Goal: Transaction & Acquisition: Book appointment/travel/reservation

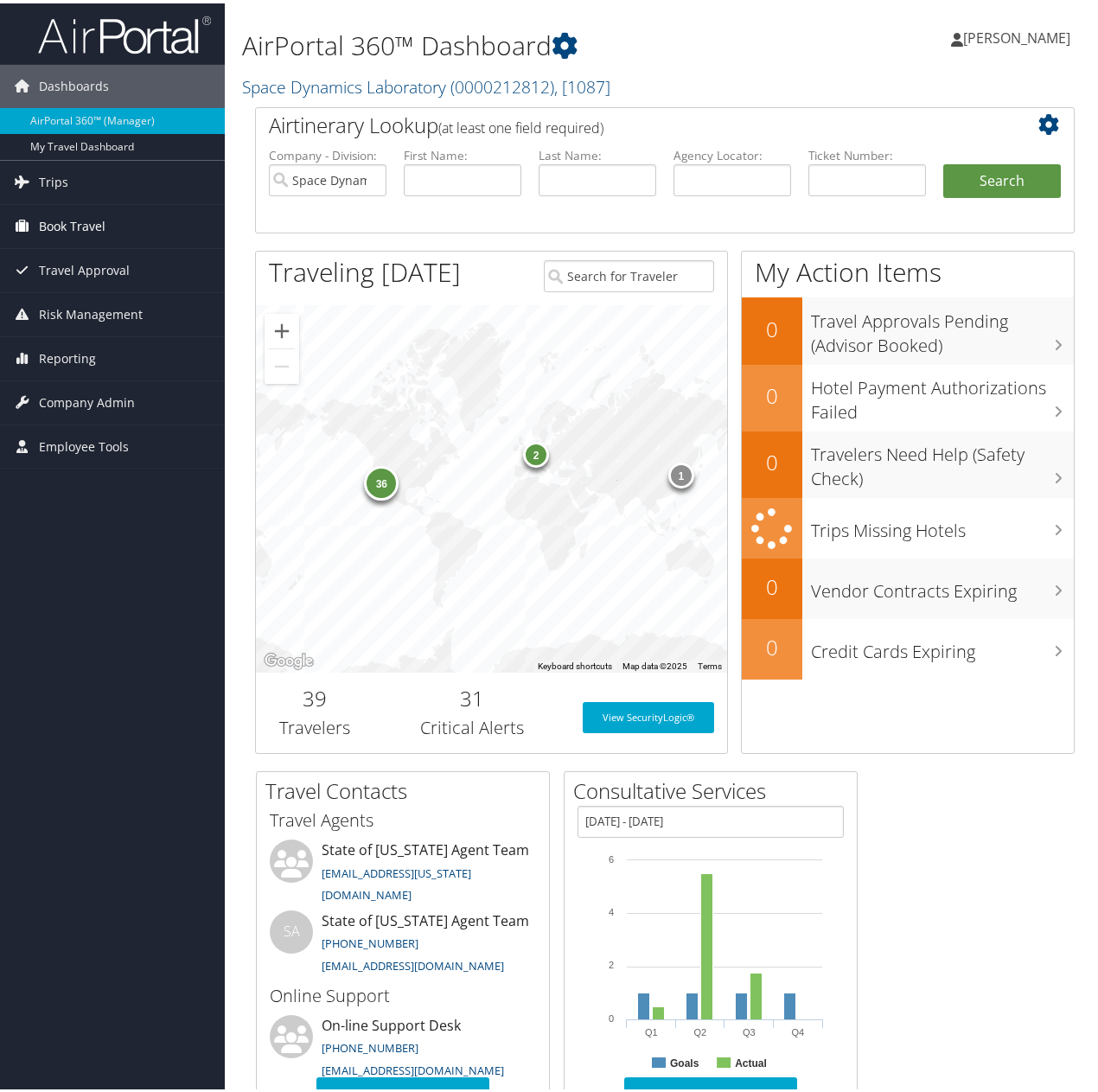
click at [62, 219] on span "Book Travel" at bounding box center [72, 222] width 67 height 43
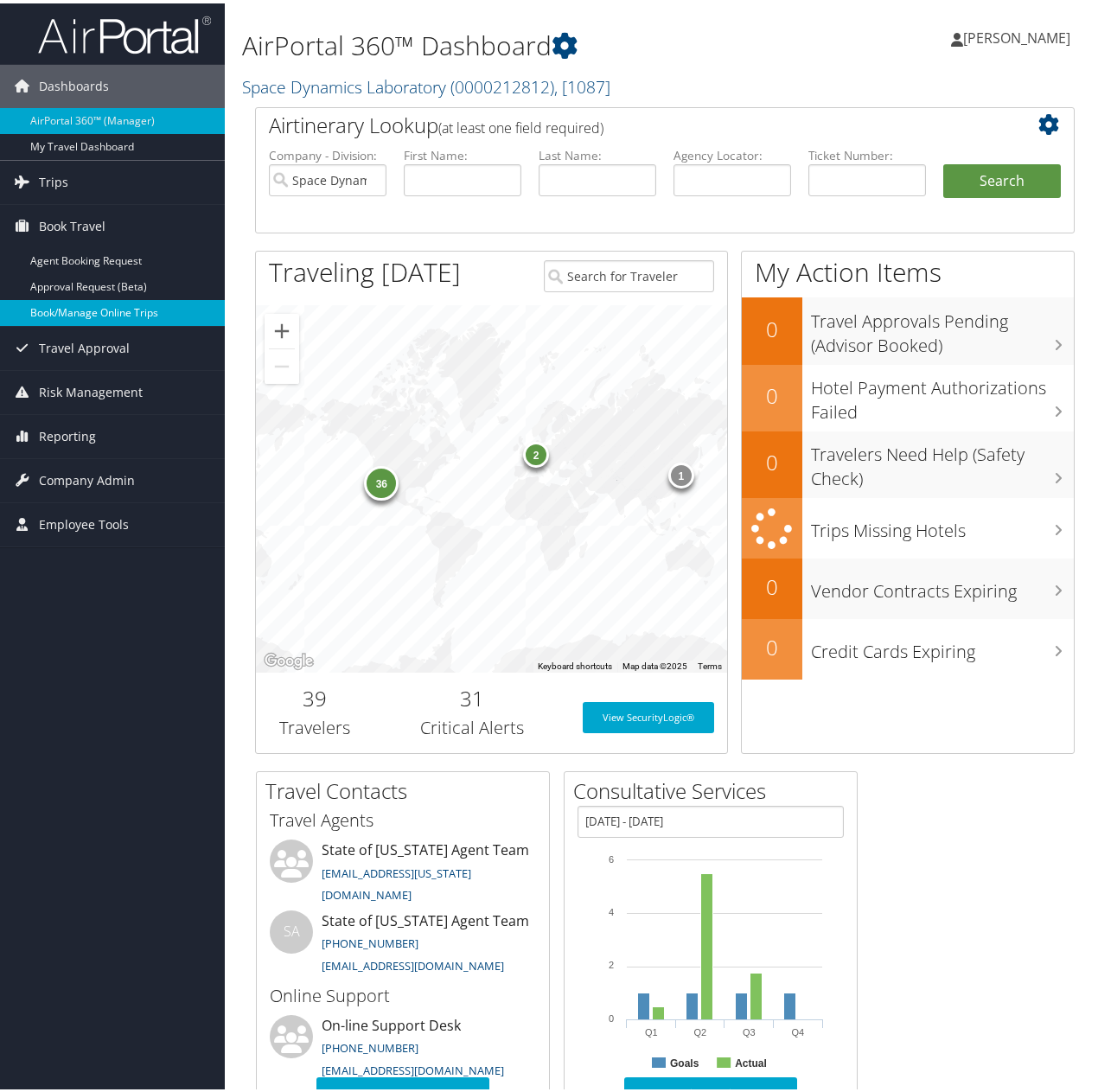
click at [65, 309] on link "Book/Manage Online Trips" at bounding box center [112, 310] width 225 height 26
